Goal: Task Accomplishment & Management: Manage account settings

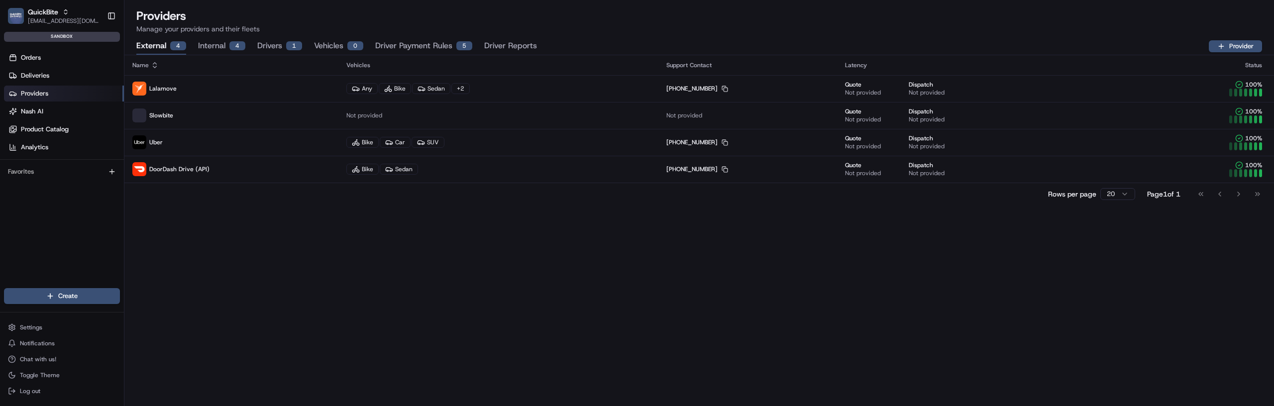
click at [514, 44] on button "Driver Reports" at bounding box center [510, 46] width 53 height 17
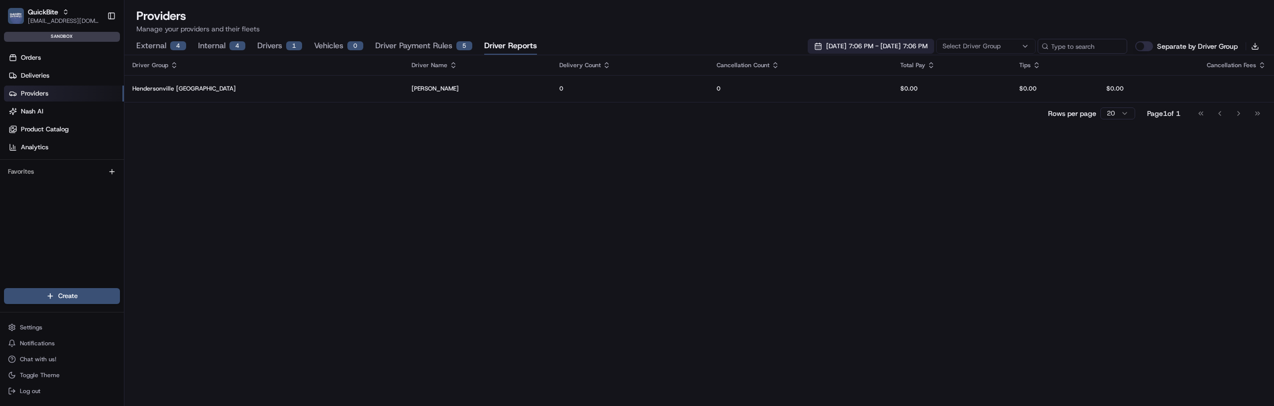
click at [826, 50] on span "08/12/2025 7:06 PM - 08/19/2025 7:06 PM" at bounding box center [877, 46] width 102 height 9
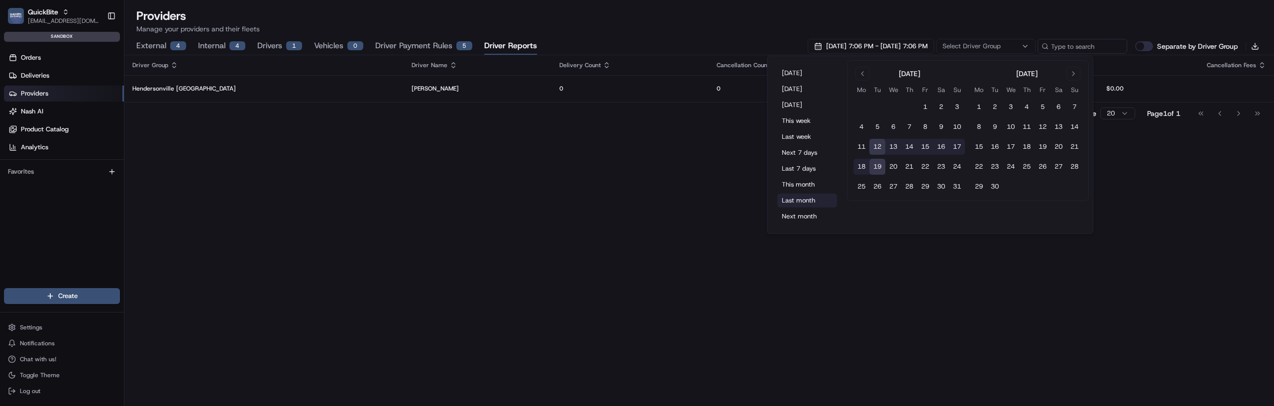
click at [795, 195] on button "Last month" at bounding box center [808, 201] width 60 height 14
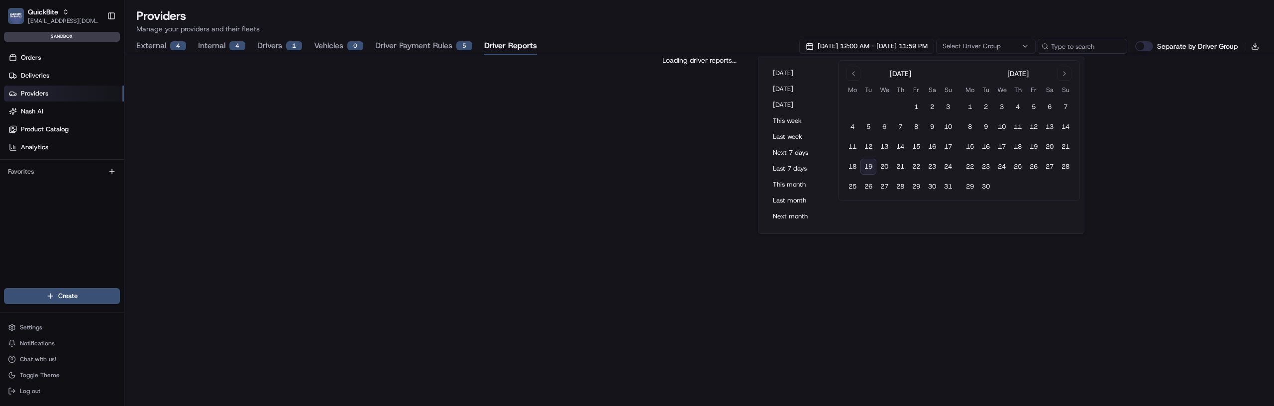
click at [608, 21] on h1 "Providers" at bounding box center [699, 16] width 1126 height 16
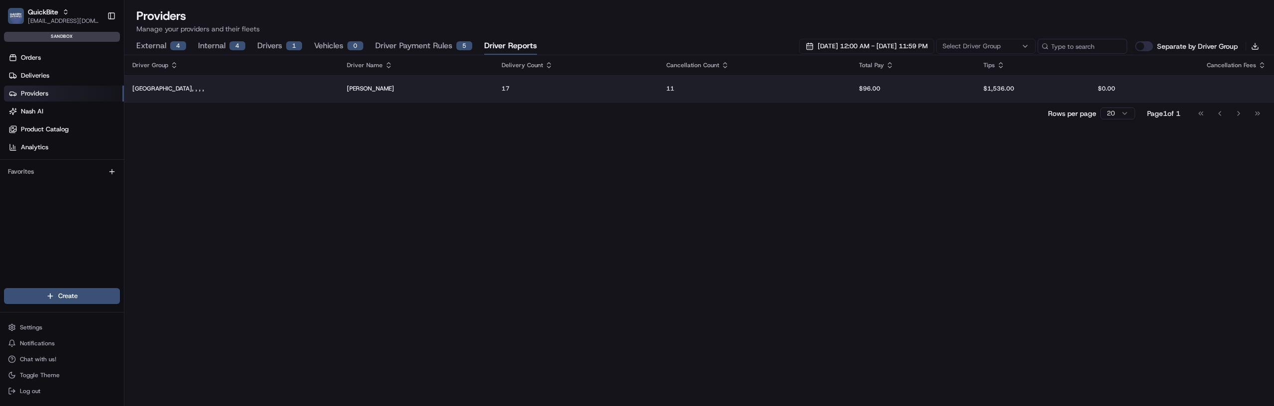
click at [317, 95] on td "Hendersonville TN, , , ," at bounding box center [231, 88] width 215 height 27
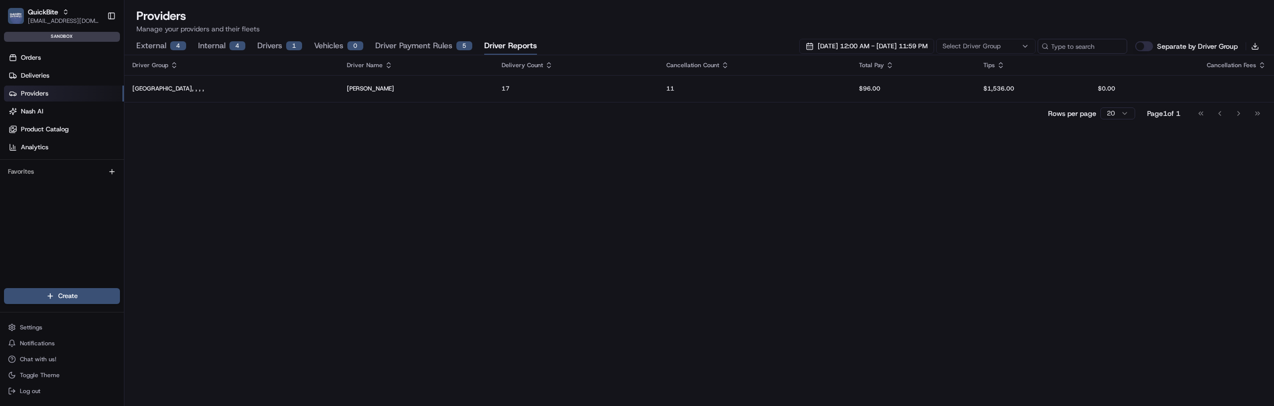
click at [1146, 43] on button "Separate by Driver Group" at bounding box center [1144, 46] width 18 height 10
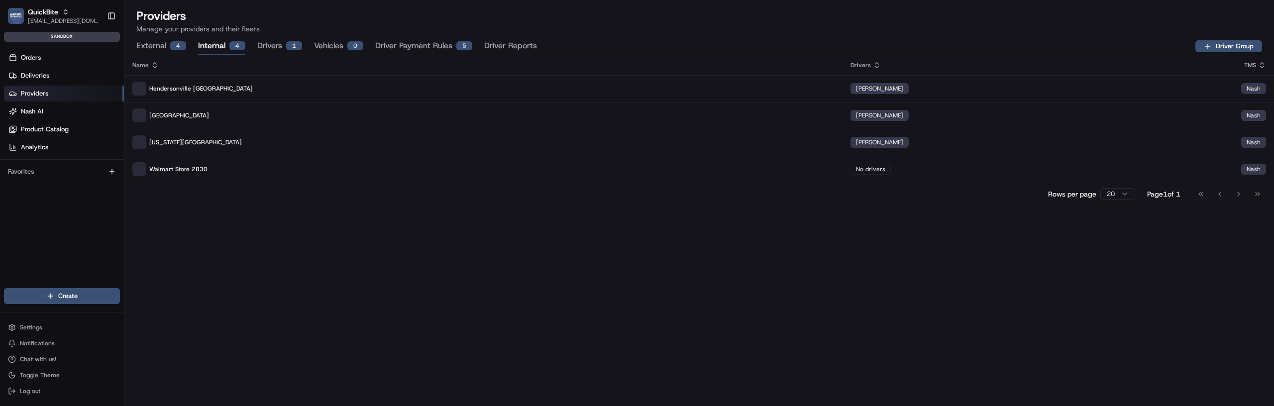
click at [234, 41] on div "4" at bounding box center [237, 45] width 16 height 9
click at [499, 45] on button "Driver Reports" at bounding box center [510, 46] width 53 height 17
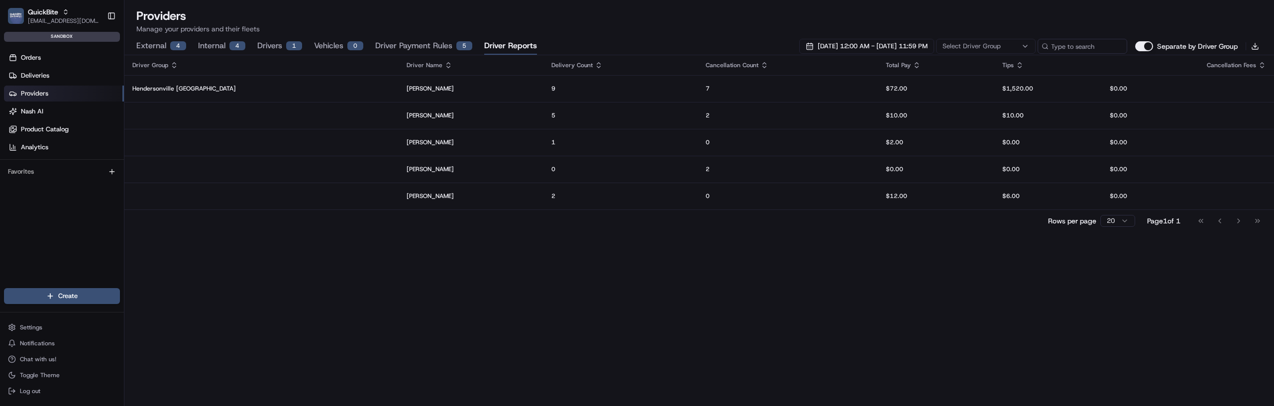
click at [1009, 44] on div "Select Driver Group" at bounding box center [986, 46] width 95 height 9
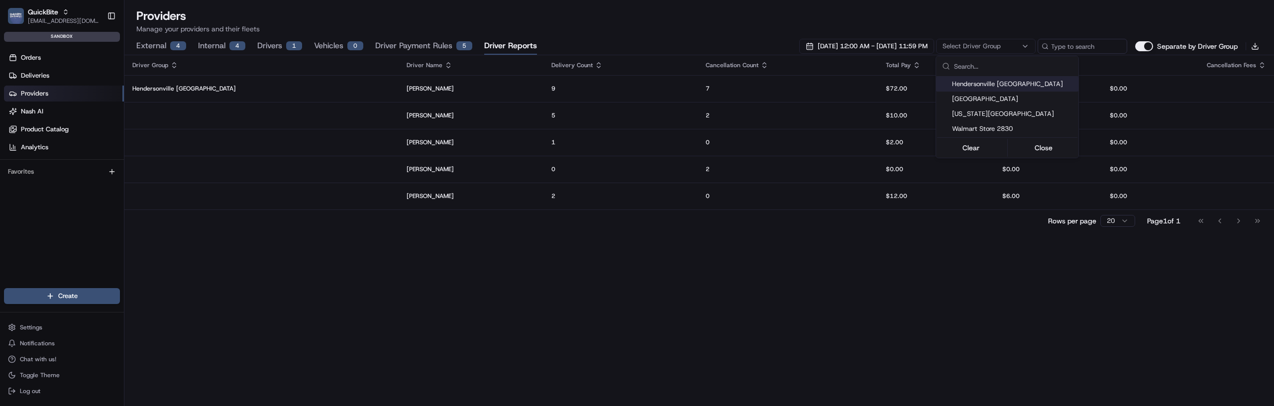
click at [1009, 44] on html "QuickBite gytis@usenash.com Toggle Sidebar sandbox Orders Deliveries Providers …" at bounding box center [637, 203] width 1274 height 406
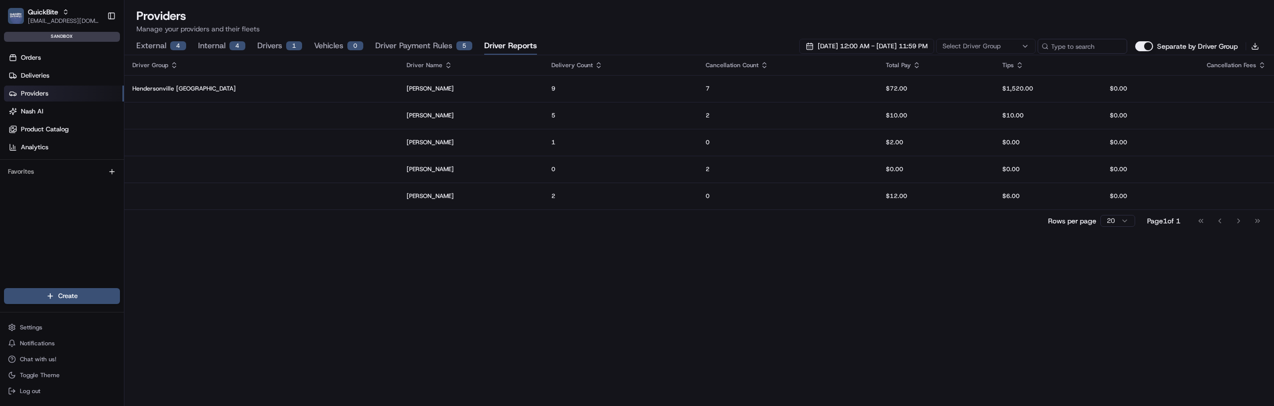
click at [1007, 44] on div "Select Driver Group" at bounding box center [986, 46] width 95 height 9
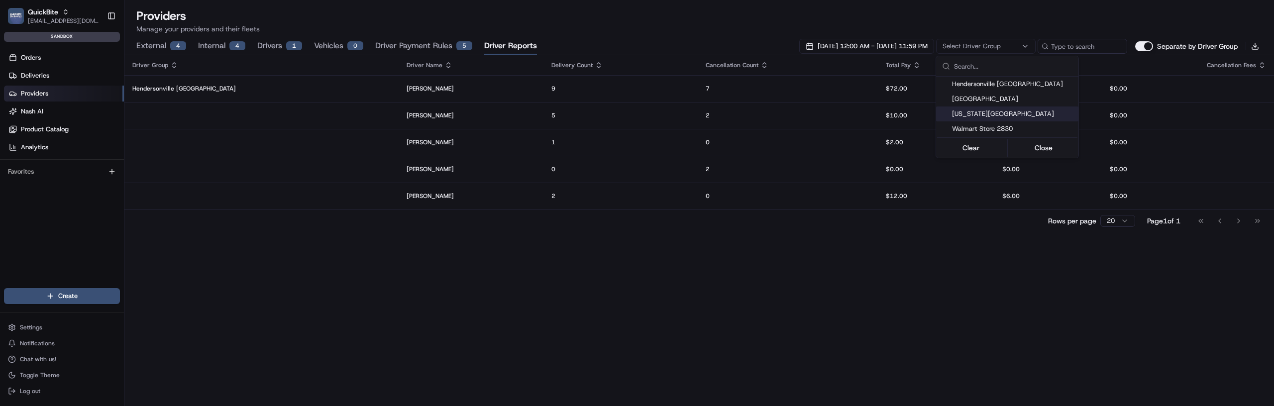
click at [630, 396] on html "QuickBite gytis@usenash.com Toggle Sidebar sandbox Orders Deliveries Providers …" at bounding box center [637, 203] width 1274 height 406
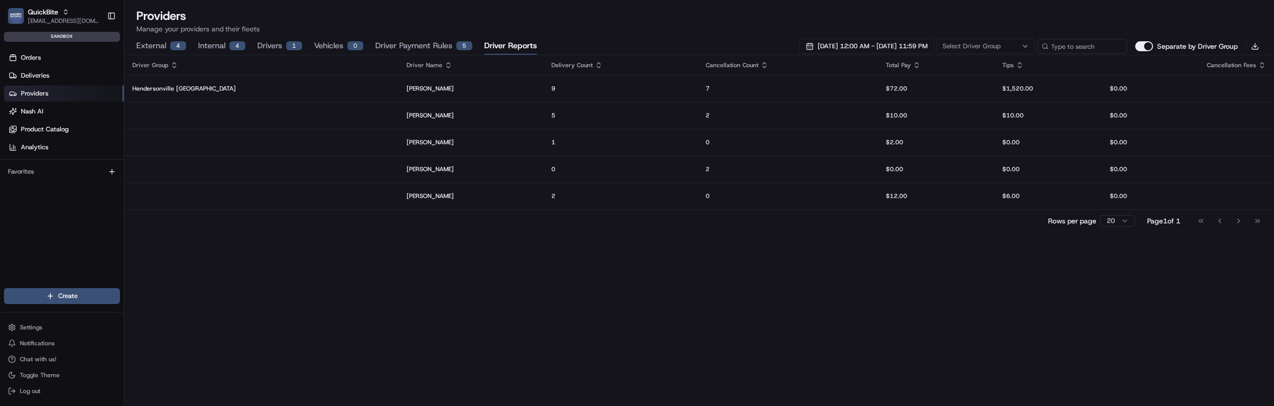
click at [1150, 45] on button "Separate by Driver Group" at bounding box center [1144, 46] width 18 height 10
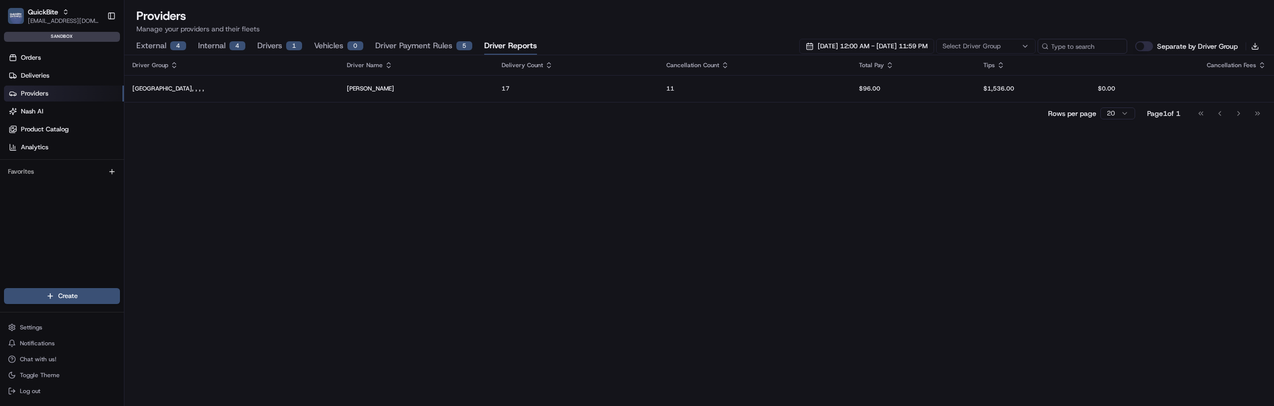
click at [1150, 45] on button "Separate by Driver Group" at bounding box center [1144, 46] width 18 height 10
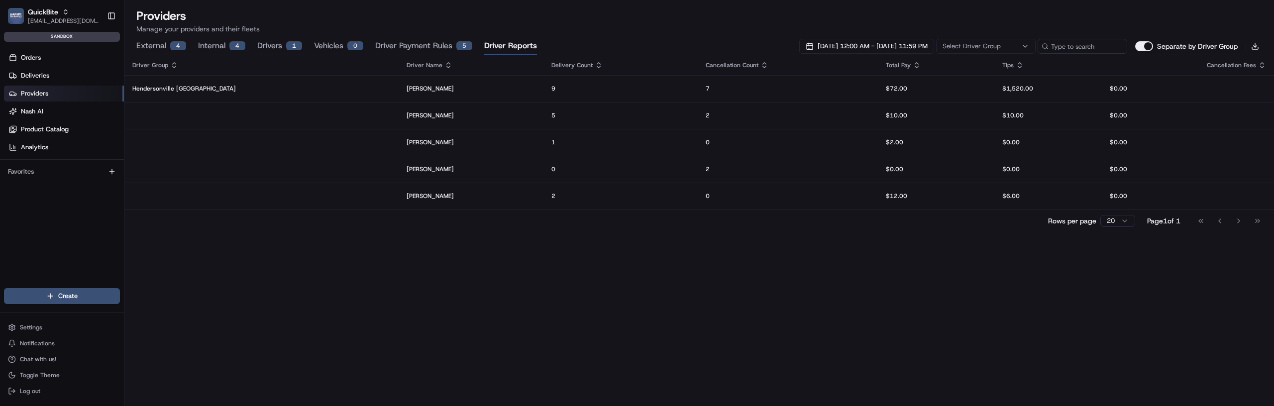
click at [1150, 45] on button "Separate by Driver Group" at bounding box center [1144, 46] width 18 height 10
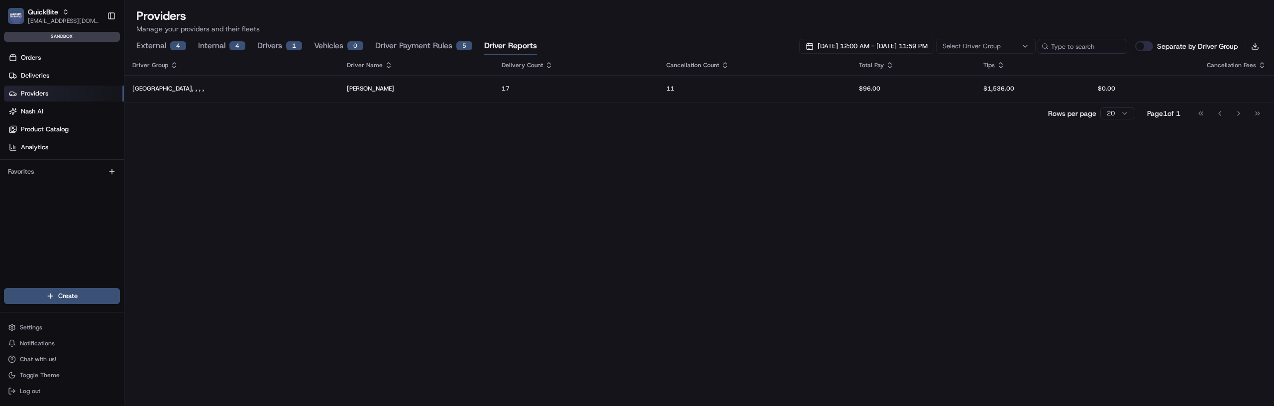
click at [1150, 45] on button "Separate by Driver Group" at bounding box center [1144, 46] width 18 height 10
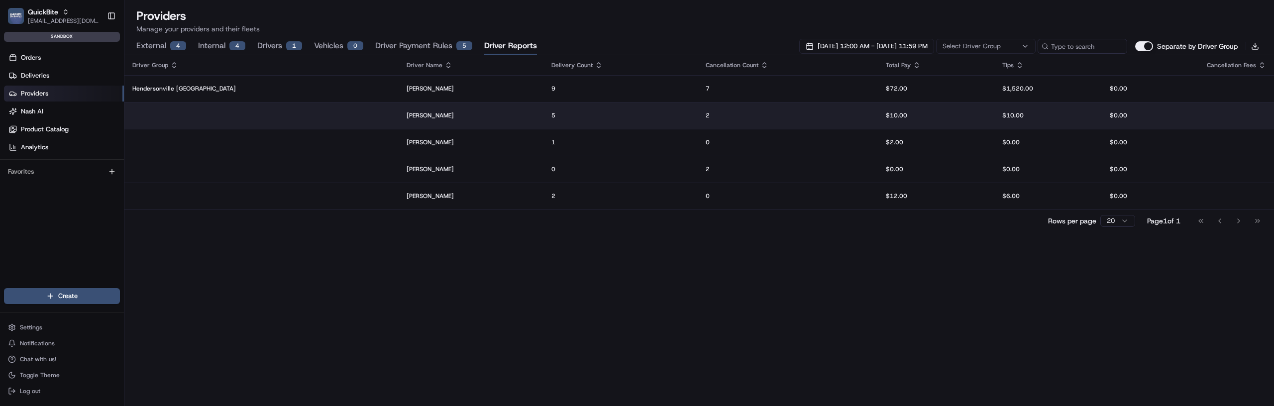
type button "on"
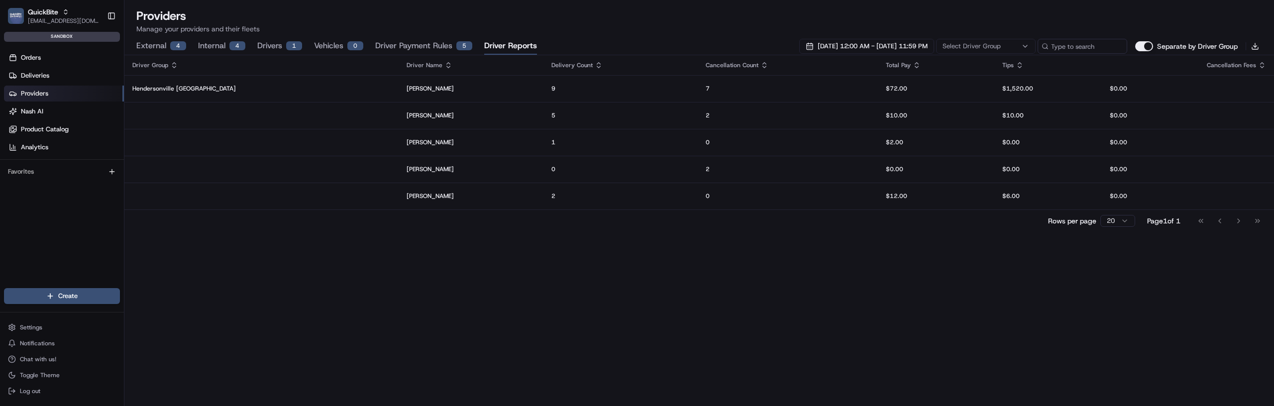
click at [325, 285] on div "Driver Group Driver Name Delivery Count Cancellation Count Total Pay Tips Cance…" at bounding box center [699, 230] width 1150 height 351
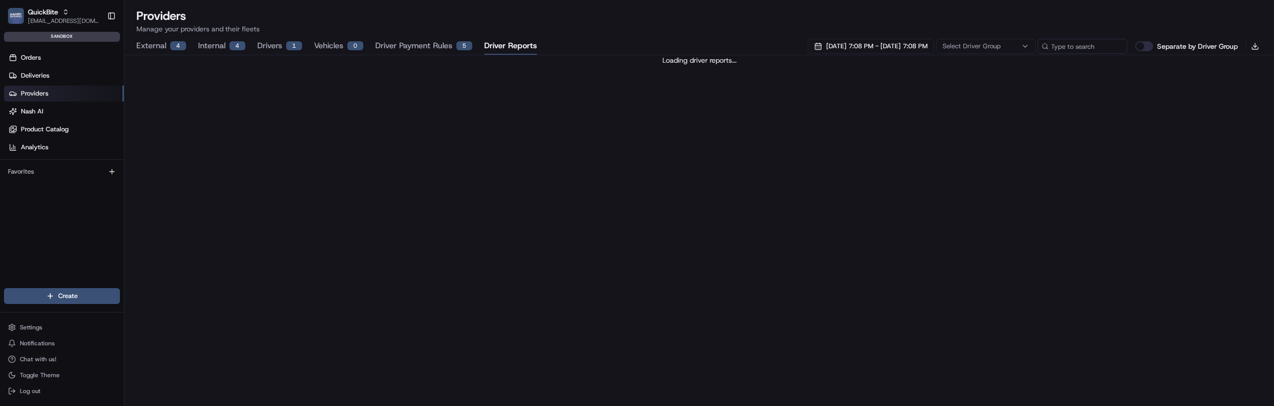
click at [495, 43] on button "Driver Reports" at bounding box center [510, 46] width 53 height 17
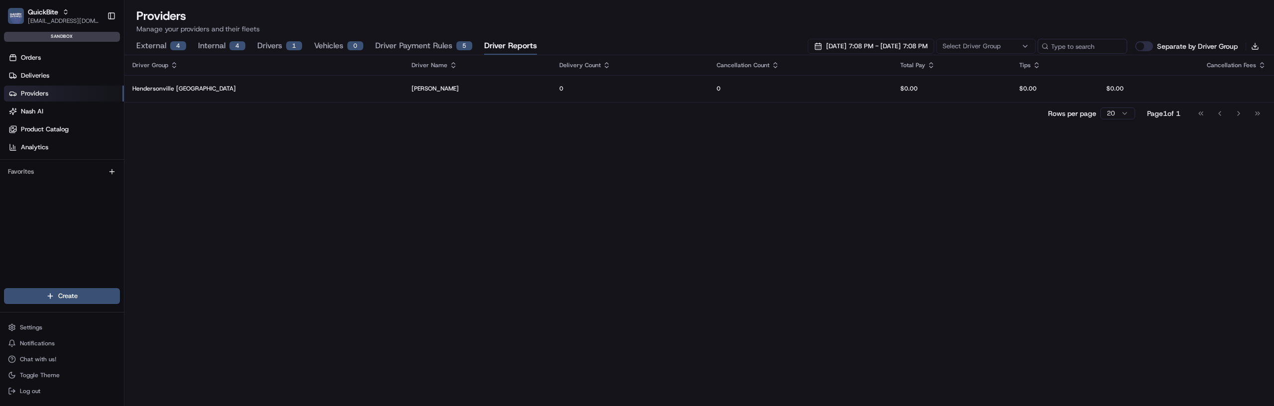
click at [849, 36] on div "Providers Manage your providers and their fleets External 4 Internal 4 Drivers …" at bounding box center [699, 31] width 1150 height 47
click at [837, 46] on span "08/12/2025 7:08 PM - 08/19/2025 7:08 PM" at bounding box center [877, 46] width 102 height 9
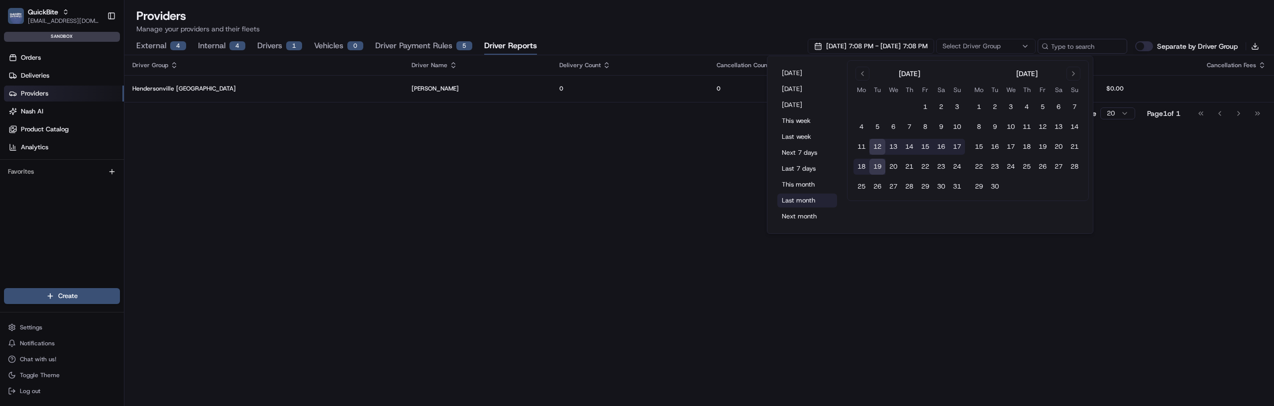
click at [784, 197] on button "Last month" at bounding box center [808, 201] width 60 height 14
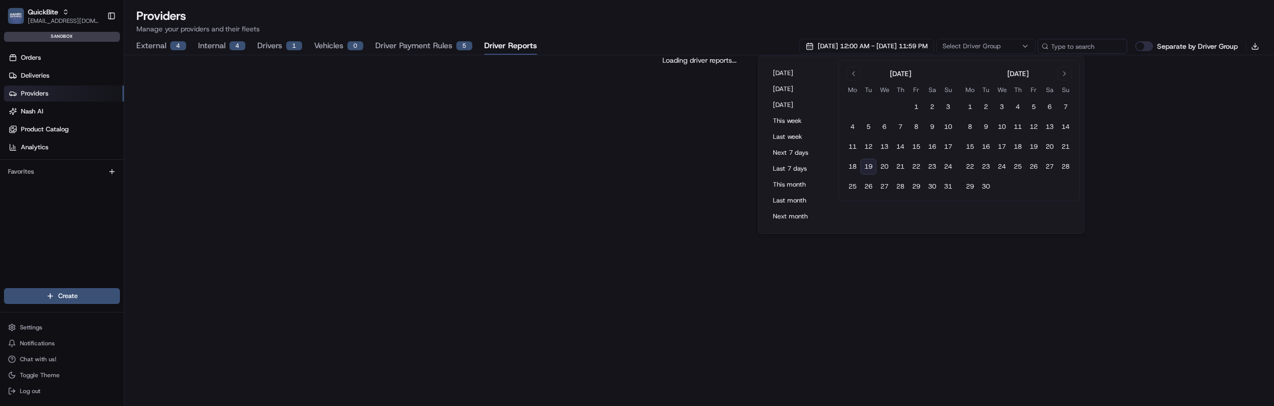
click at [589, 333] on div "Loading driver reports..." at bounding box center [699, 230] width 1150 height 351
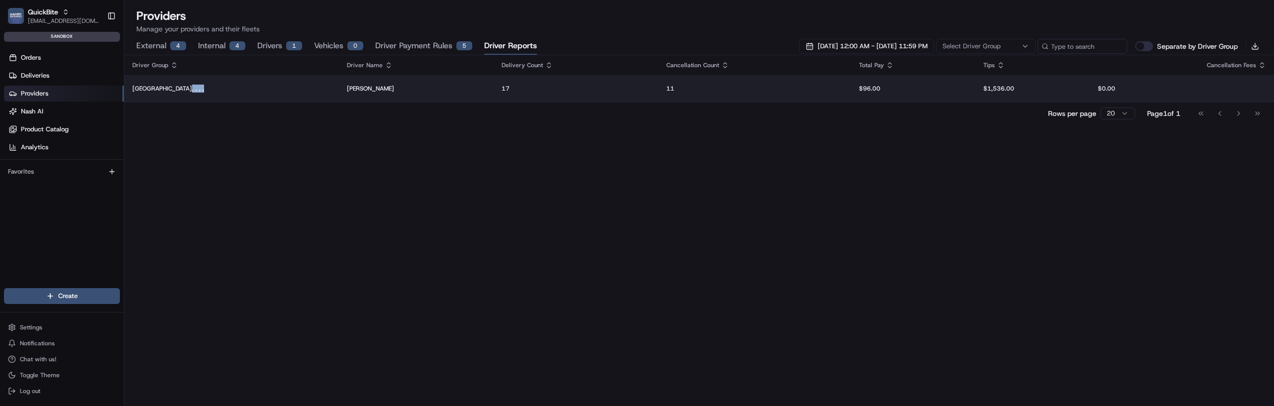
drag, startPoint x: 181, startPoint y: 89, endPoint x: 206, endPoint y: 87, distance: 24.5
click at [207, 88] on p "Hendersonville TN, , , ," at bounding box center [231, 89] width 199 height 8
click at [206, 87] on p "Hendersonville TN, , , ," at bounding box center [231, 89] width 199 height 8
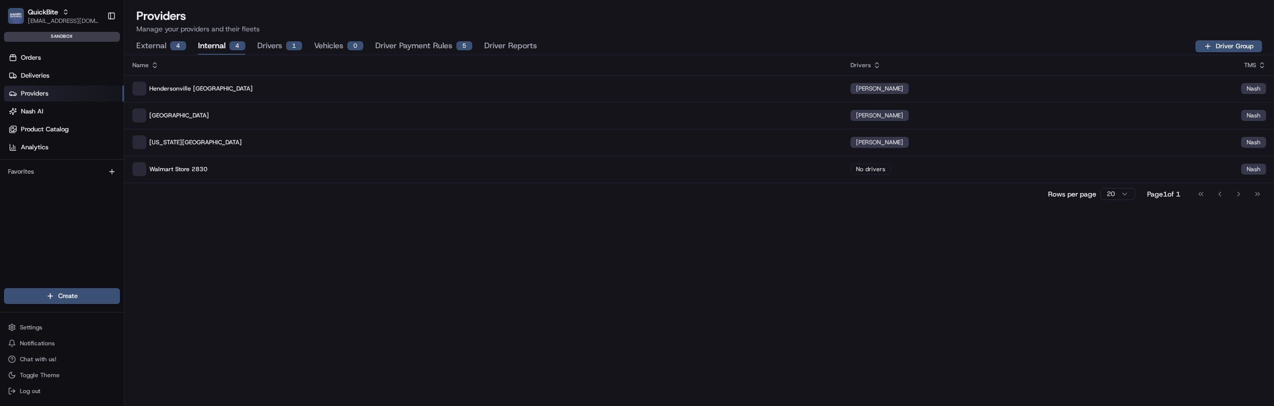
click at [240, 44] on div "4" at bounding box center [237, 45] width 16 height 9
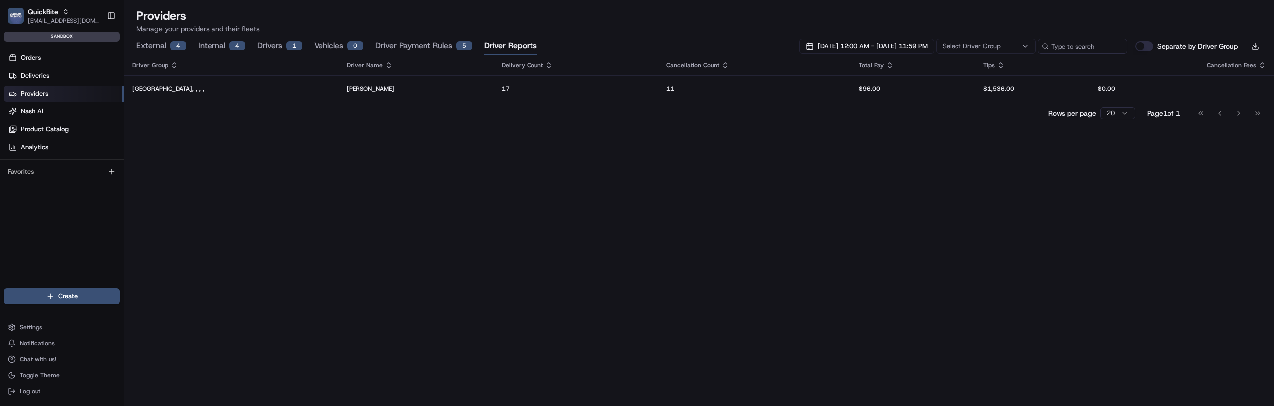
click at [492, 50] on button "Driver Reports" at bounding box center [510, 46] width 53 height 17
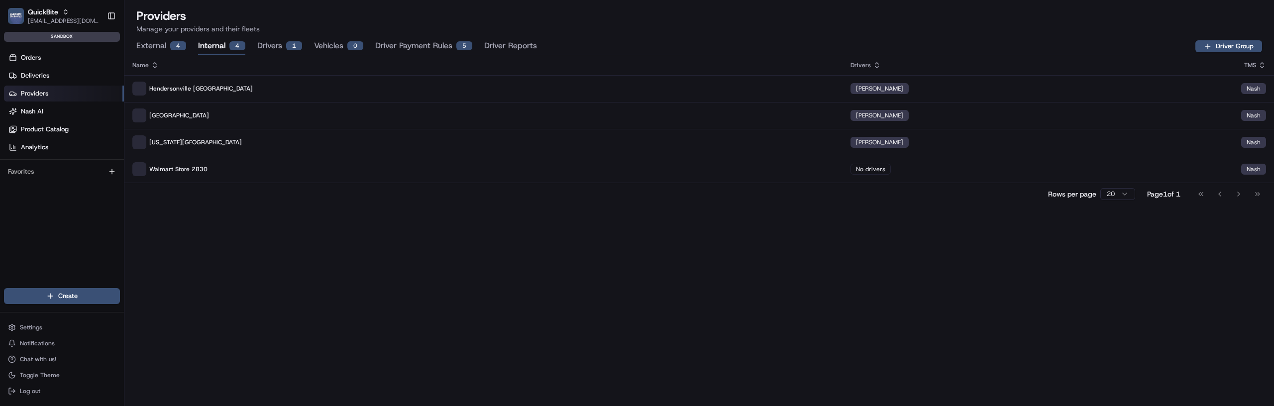
click at [235, 45] on div "4" at bounding box center [237, 45] width 16 height 9
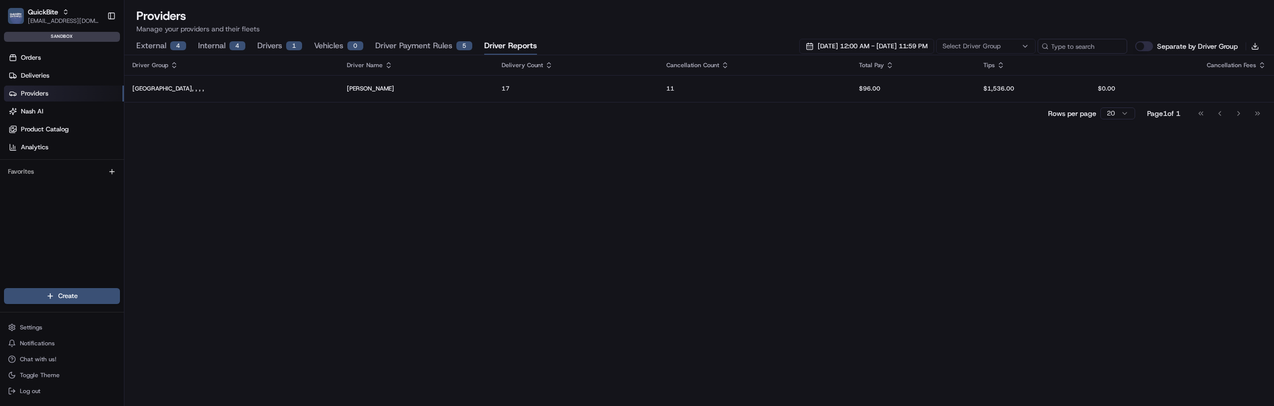
click at [489, 44] on button "Driver Reports" at bounding box center [510, 46] width 53 height 17
click at [548, 174] on div "Driver Group Driver Name Delivery Count Cancellation Count Total Pay Tips Cance…" at bounding box center [699, 230] width 1150 height 351
click at [1145, 47] on button "Separate by Driver Group" at bounding box center [1144, 46] width 18 height 10
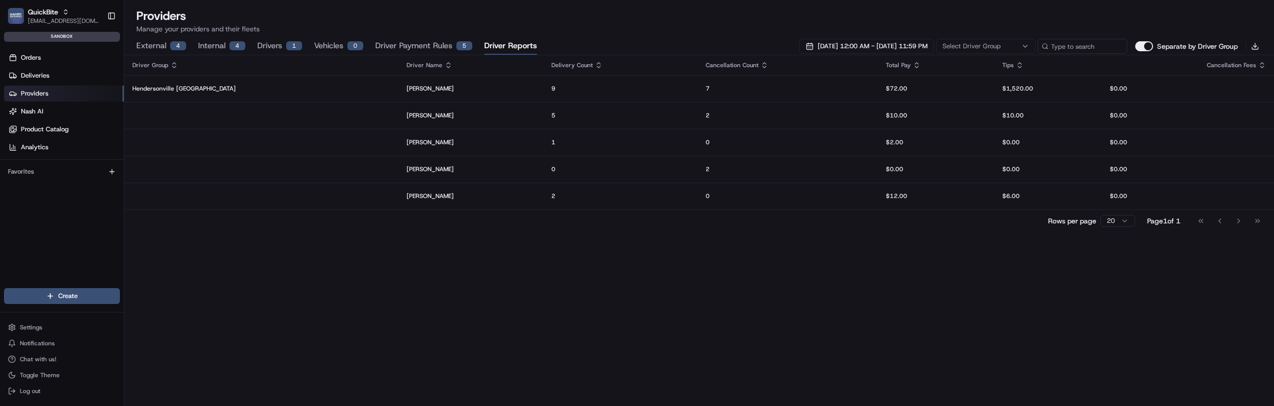
click at [802, 30] on p "Manage your providers and their fleets" at bounding box center [699, 29] width 1126 height 10
click at [818, 50] on span "07/01/2025 12:00 AM - 07/31/2025 11:59 PM" at bounding box center [873, 46] width 110 height 9
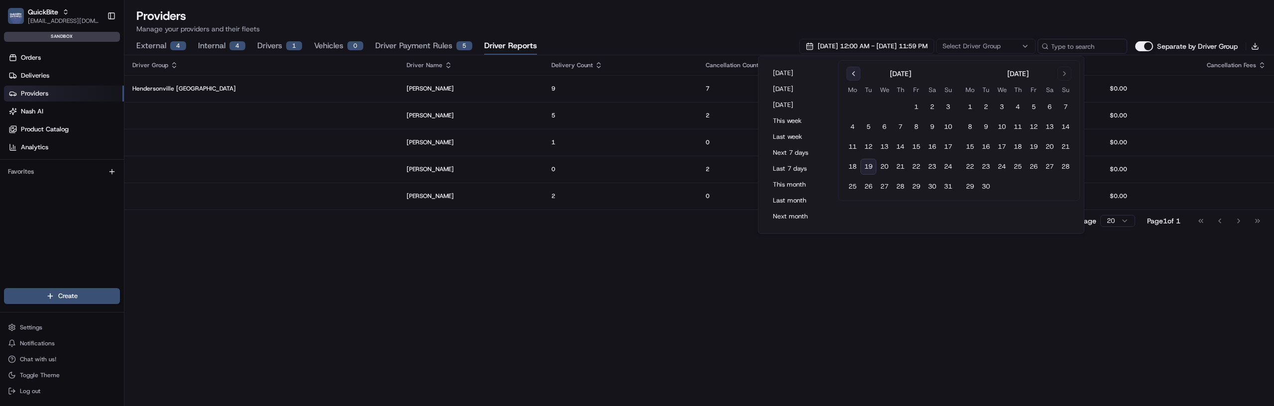
click at [849, 79] on button "Go to previous month" at bounding box center [854, 74] width 14 height 14
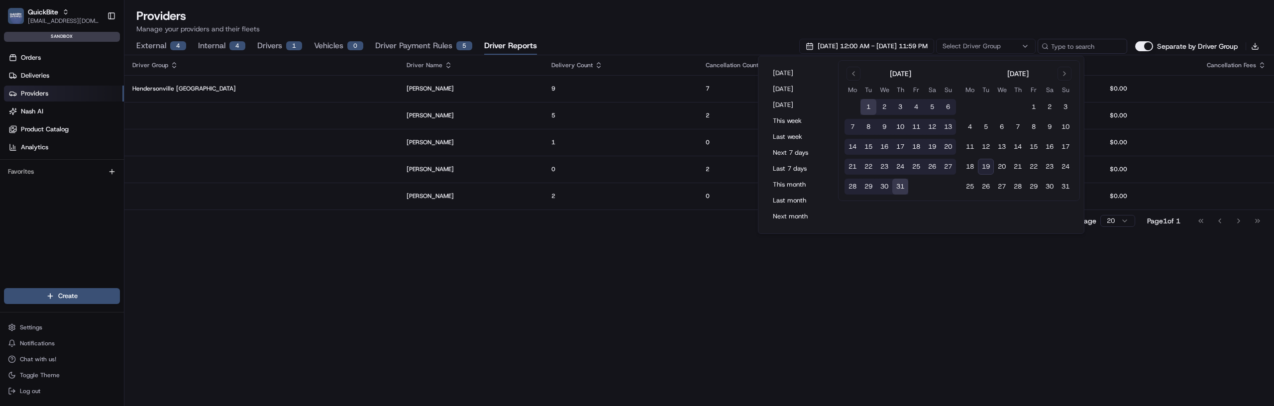
click at [541, 338] on div "Driver Group Driver Name Delivery Count Cancellation Count Total Pay Tips Cance…" at bounding box center [699, 230] width 1150 height 351
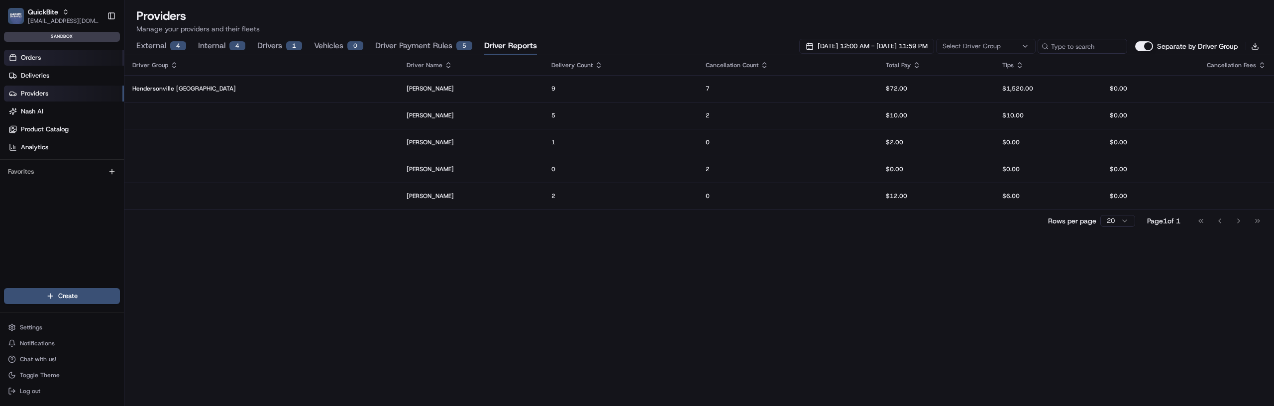
click at [38, 58] on span "Orders" at bounding box center [31, 57] width 20 height 9
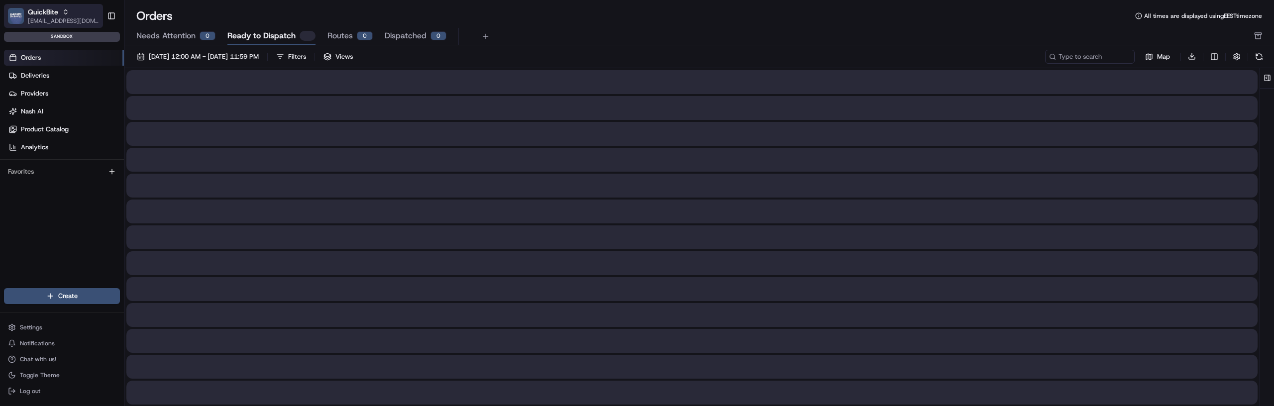
click at [51, 17] on span "[EMAIL_ADDRESS][DOMAIN_NAME]" at bounding box center [63, 21] width 71 height 8
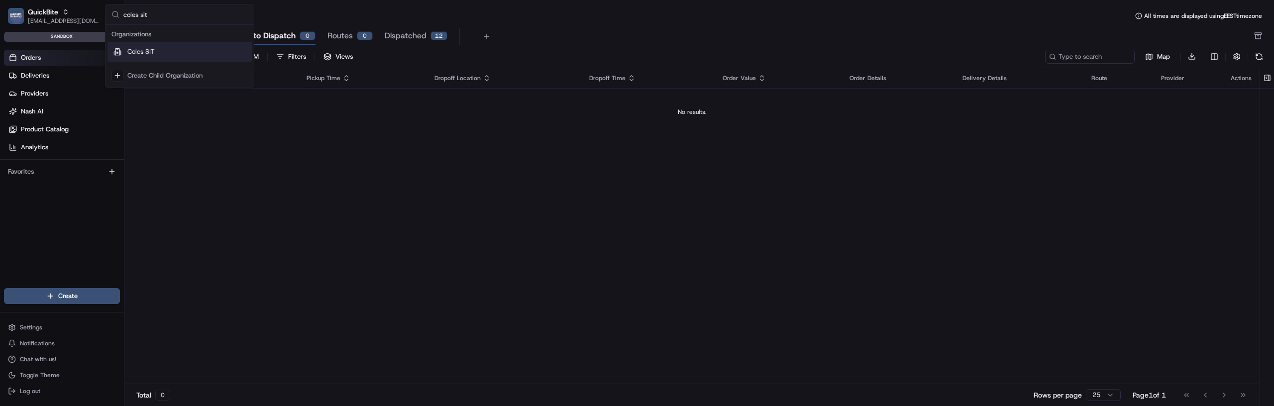
type input "coles sit"
click at [175, 57] on div "Coles SIT" at bounding box center [180, 52] width 144 height 20
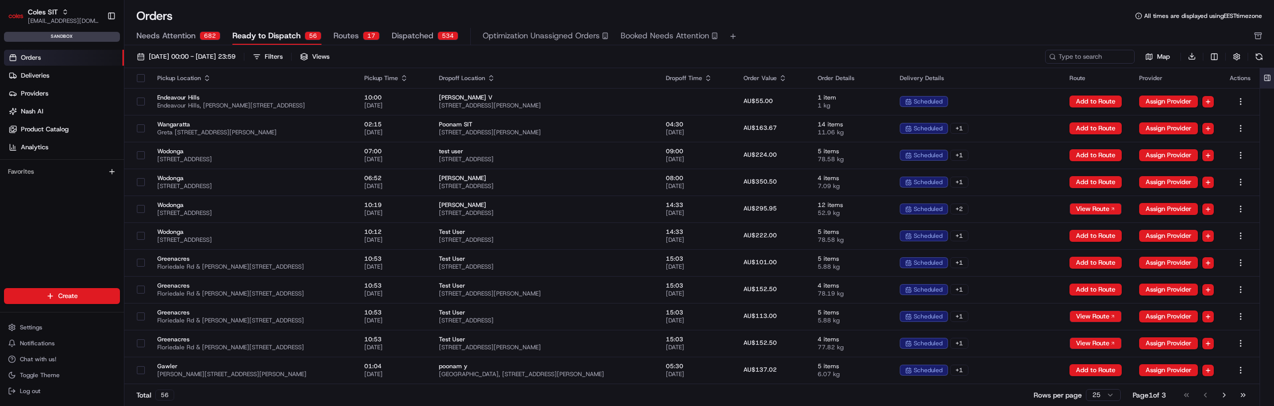
click at [1265, 76] on button at bounding box center [1267, 78] width 16 height 20
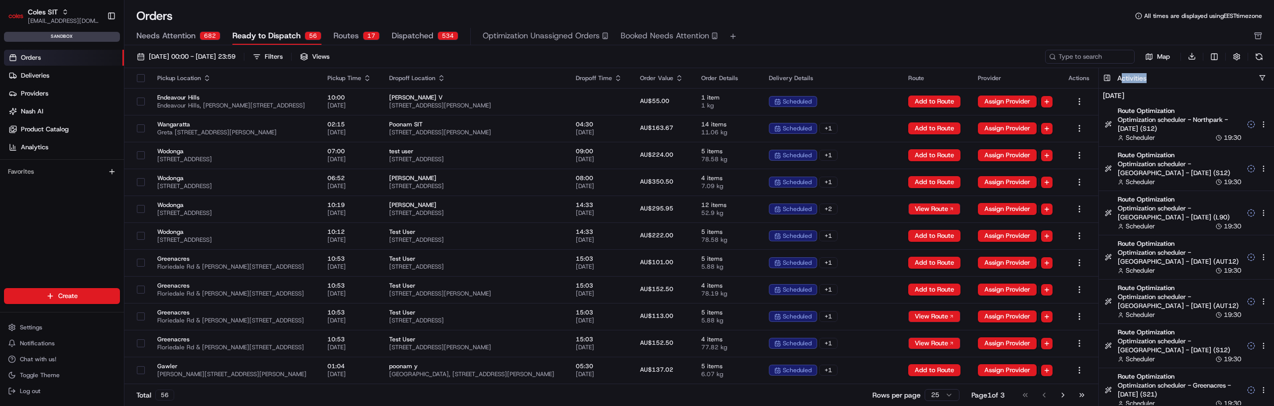
drag, startPoint x: 1120, startPoint y: 79, endPoint x: 1168, endPoint y: 79, distance: 47.8
click at [1168, 79] on div "Activities" at bounding box center [1195, 78] width 157 height 10
copy h3 "ctivities"
click at [1140, 81] on h3 "Activities" at bounding box center [1131, 78] width 29 height 10
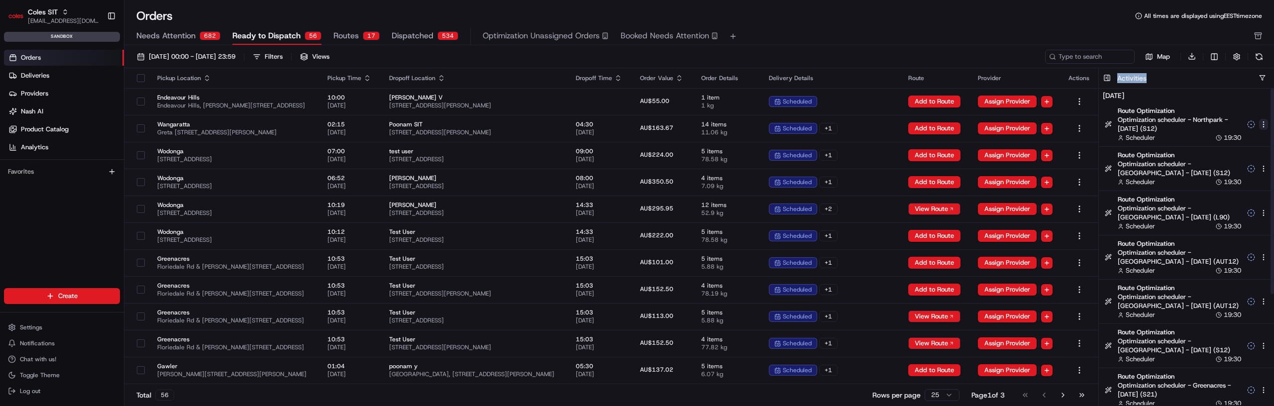
click at [1263, 127] on html "Coles SIT gytis@usenash.com Toggle Sidebar sandbox Orders Deliveries Providers …" at bounding box center [637, 203] width 1274 height 406
click at [53, 328] on button "Settings" at bounding box center [62, 328] width 116 height 14
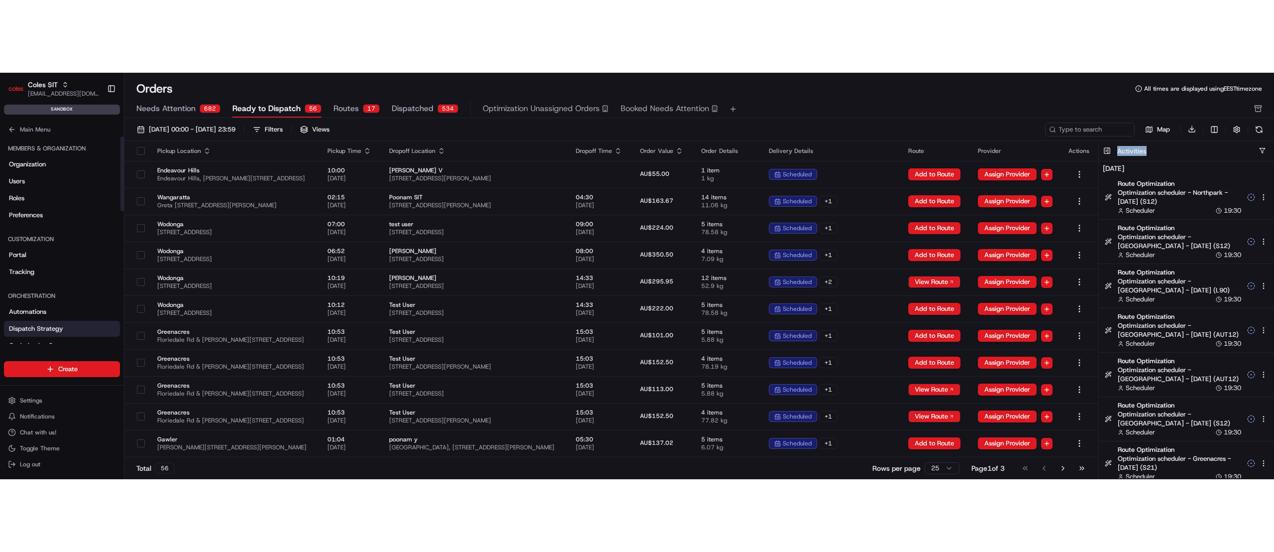
scroll to position [365, 0]
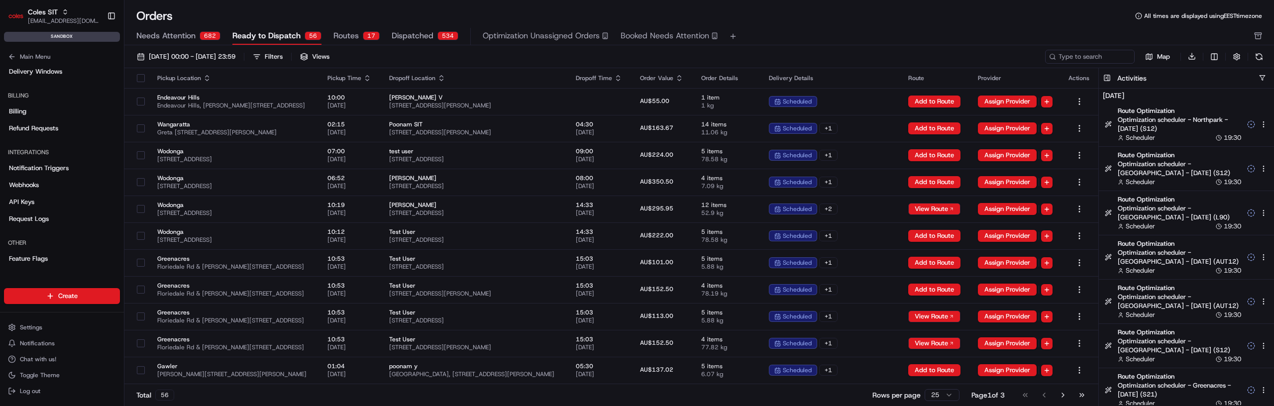
click at [249, 406] on div "Total 56 Rows per page 25 Page 1 of 3 Go to first page Go to previous page Go t…" at bounding box center [611, 395] width 974 height 22
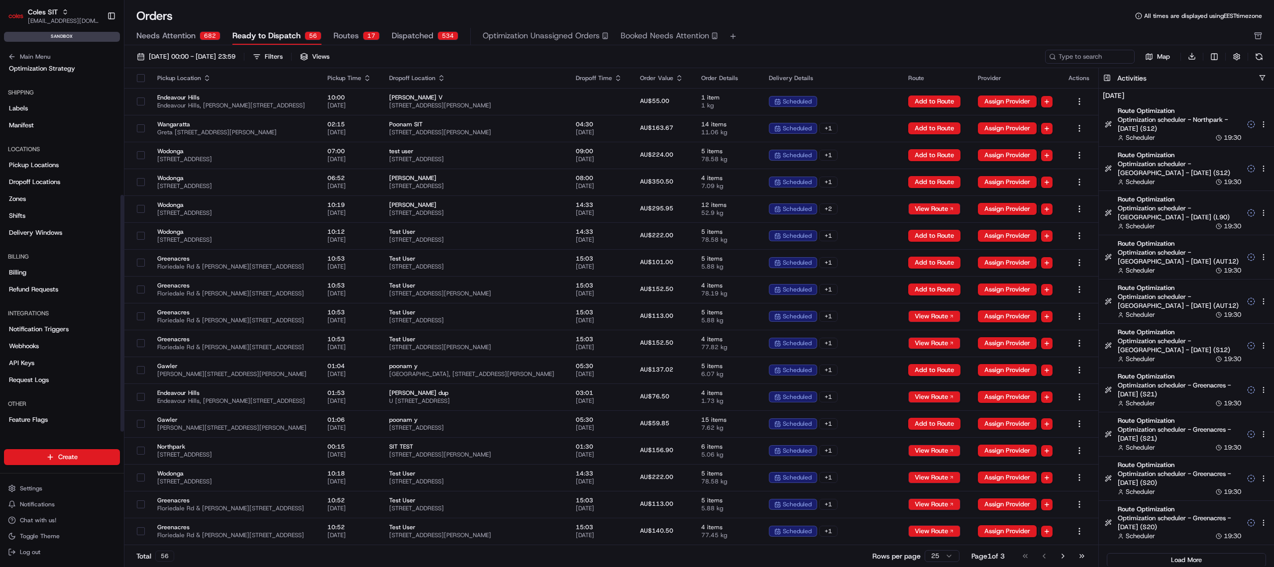
scroll to position [0, 0]
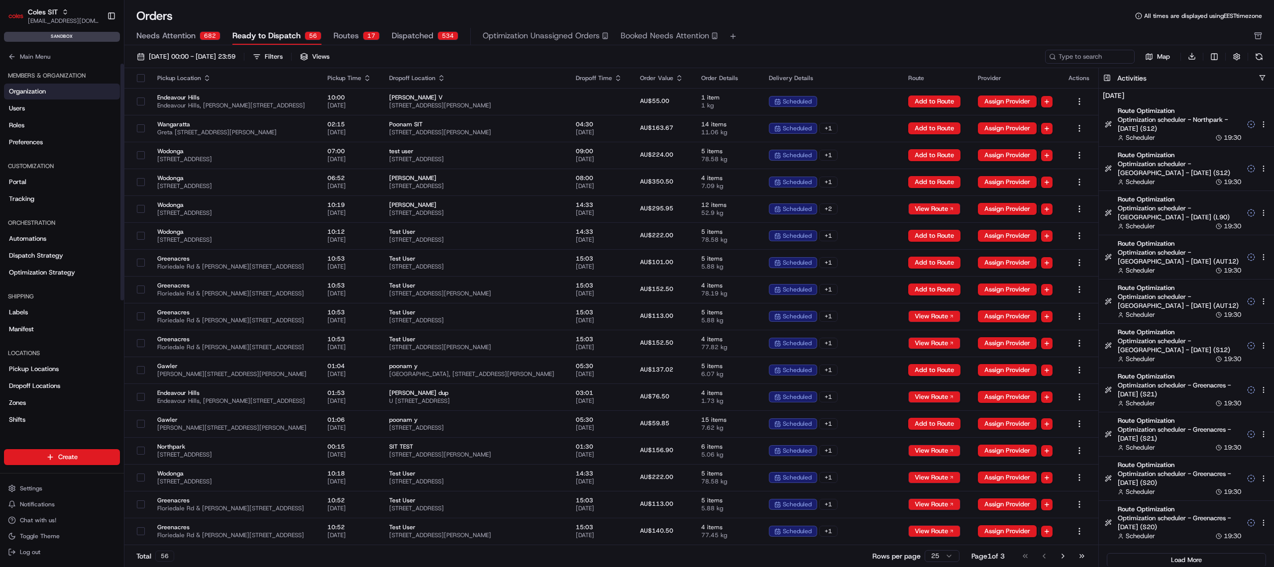
click at [25, 91] on span "Organization" at bounding box center [27, 91] width 37 height 9
